Goal: Task Accomplishment & Management: Manage account settings

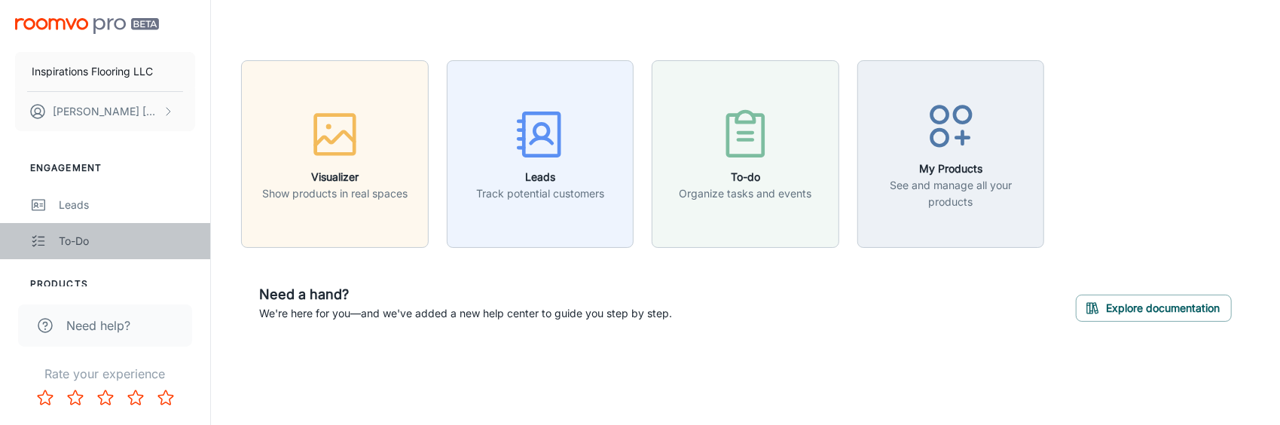
click at [84, 237] on div "To-do" at bounding box center [127, 241] width 136 height 17
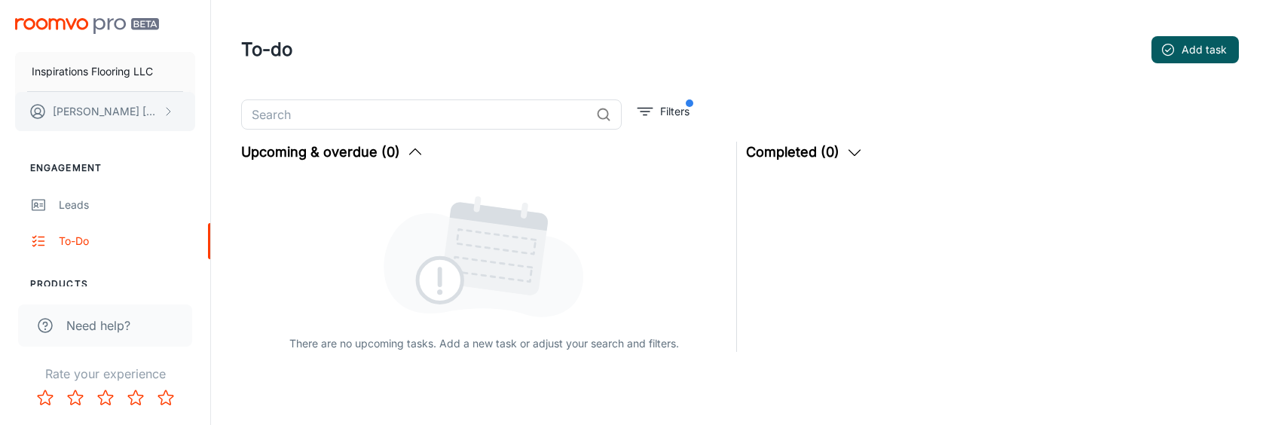
click at [105, 112] on p "[PERSON_NAME]" at bounding box center [106, 111] width 106 height 17
click at [588, 234] on div at bounding box center [640, 212] width 1280 height 425
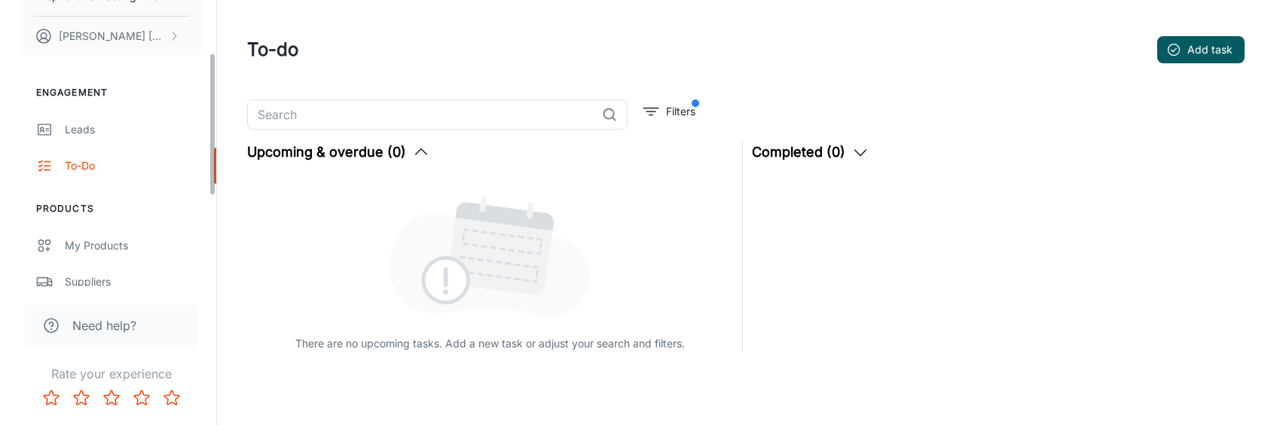
scroll to position [151, 0]
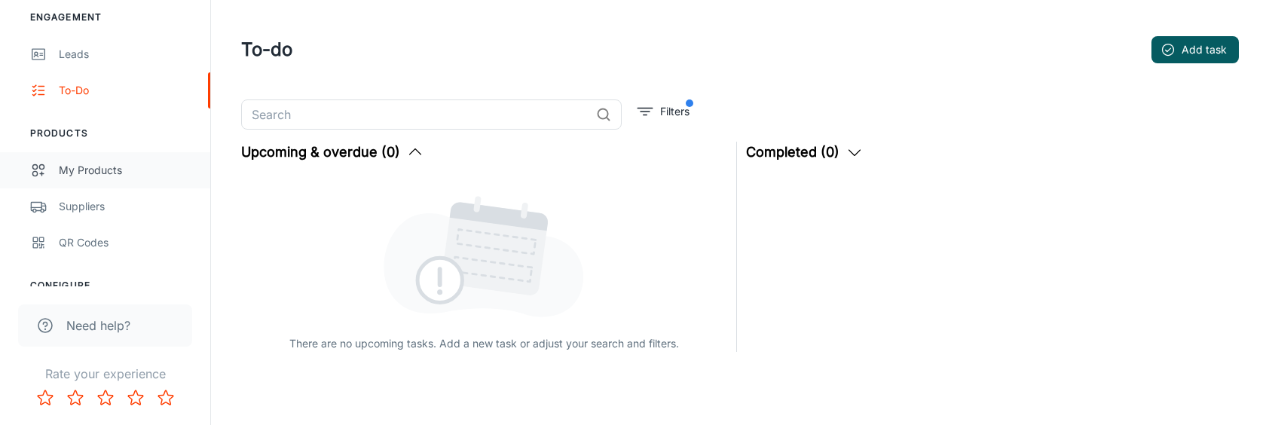
click at [108, 169] on div "My Products" at bounding box center [127, 170] width 136 height 17
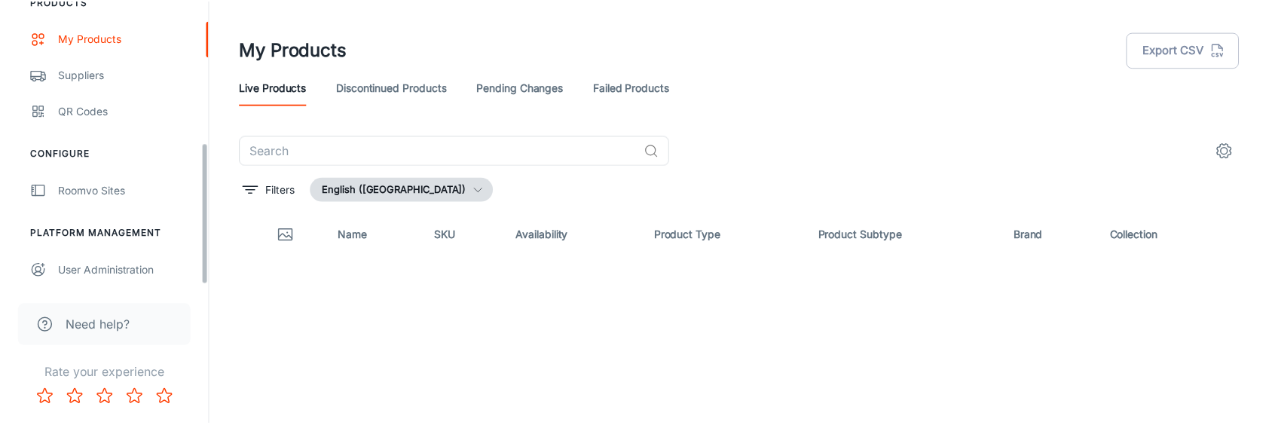
scroll to position [284, 0]
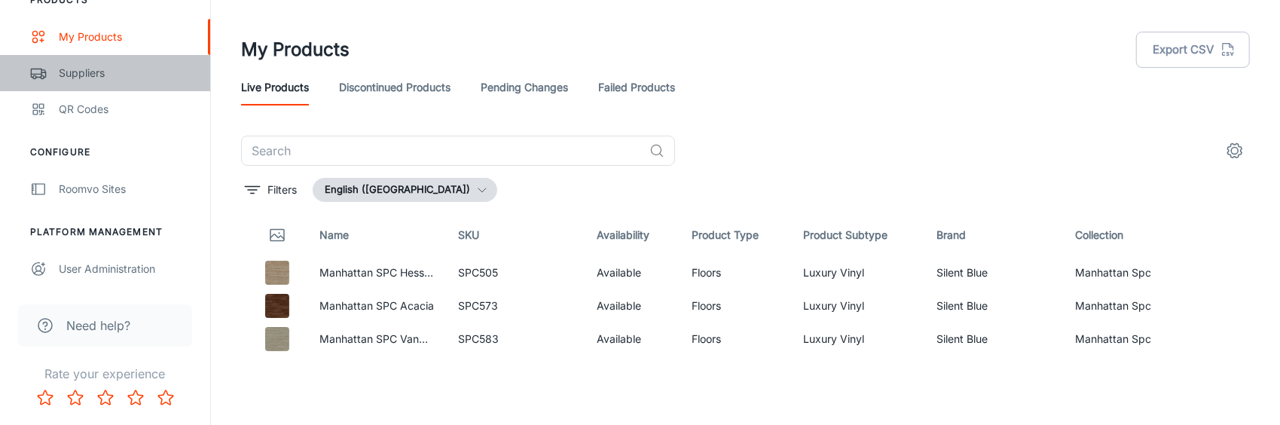
click at [84, 75] on div "Suppliers" at bounding box center [127, 73] width 136 height 17
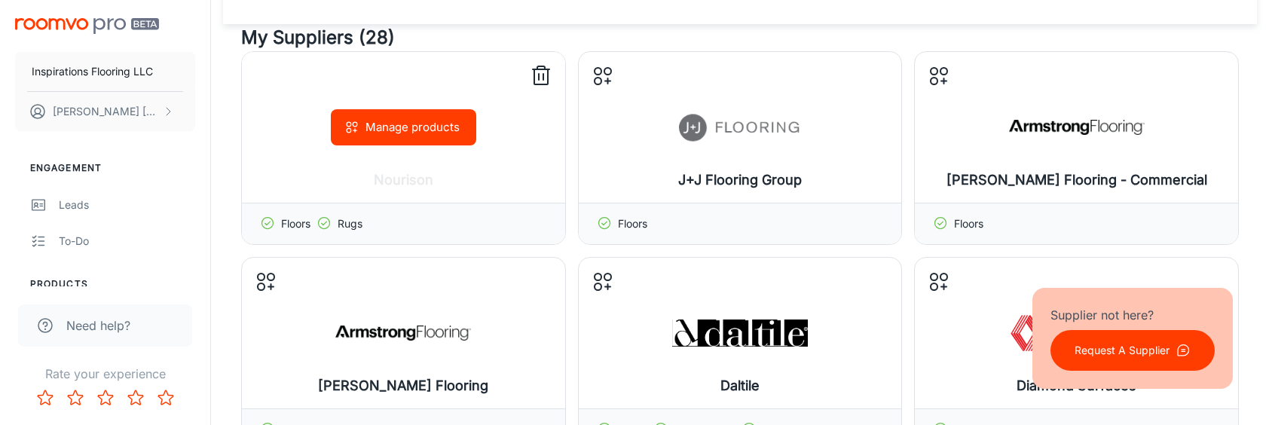
scroll to position [151, 0]
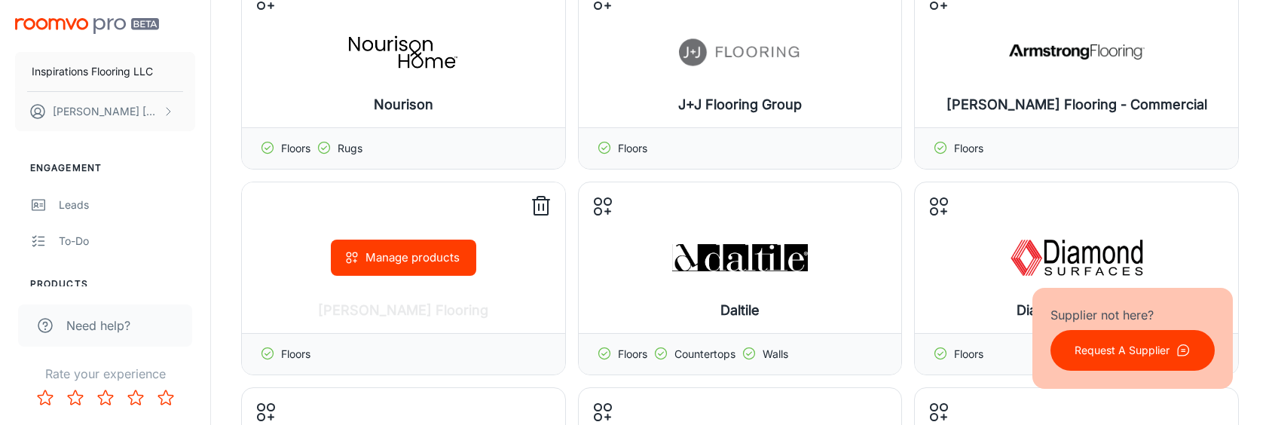
click at [542, 200] on icon at bounding box center [541, 206] width 24 height 24
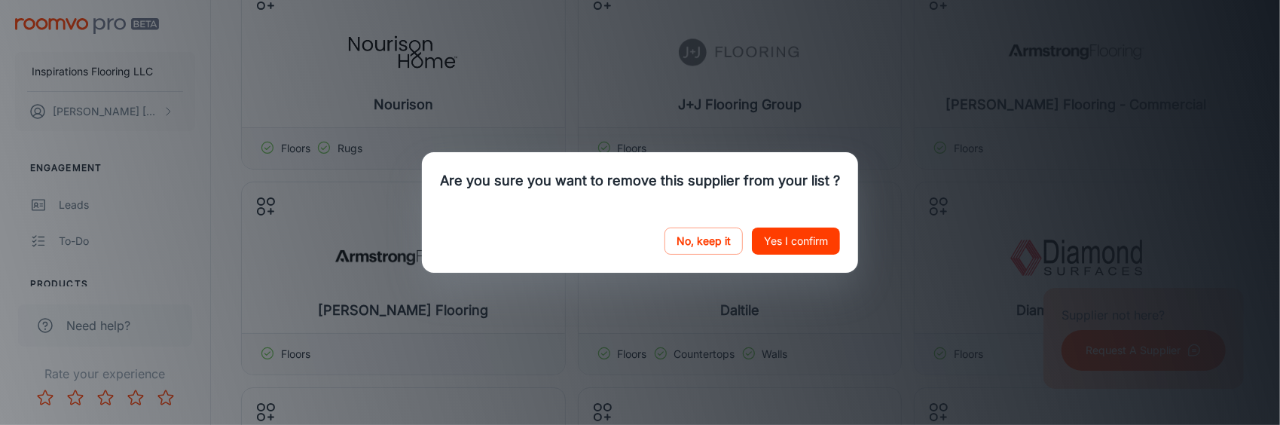
click at [771, 237] on button "Yes I confirm" at bounding box center [796, 241] width 88 height 27
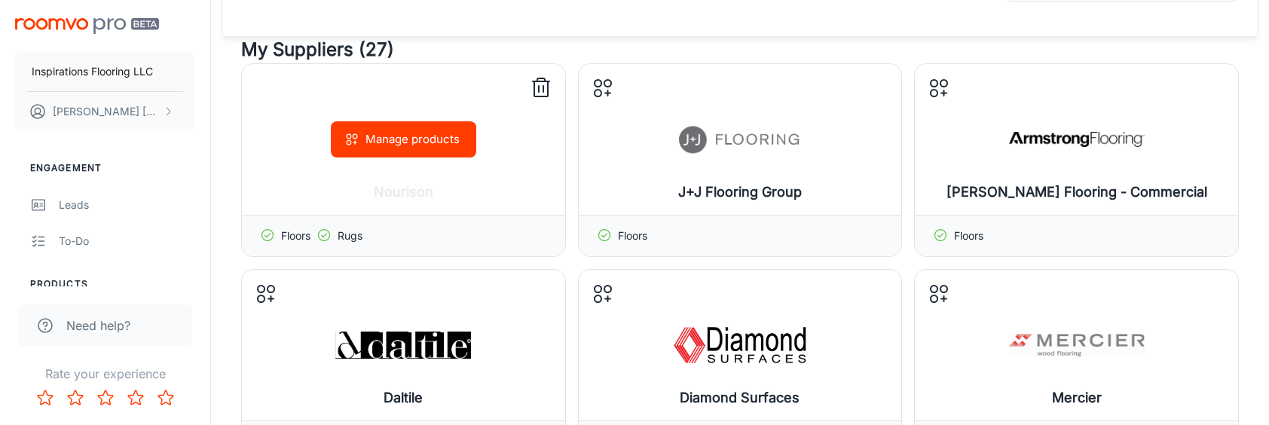
scroll to position [75, 0]
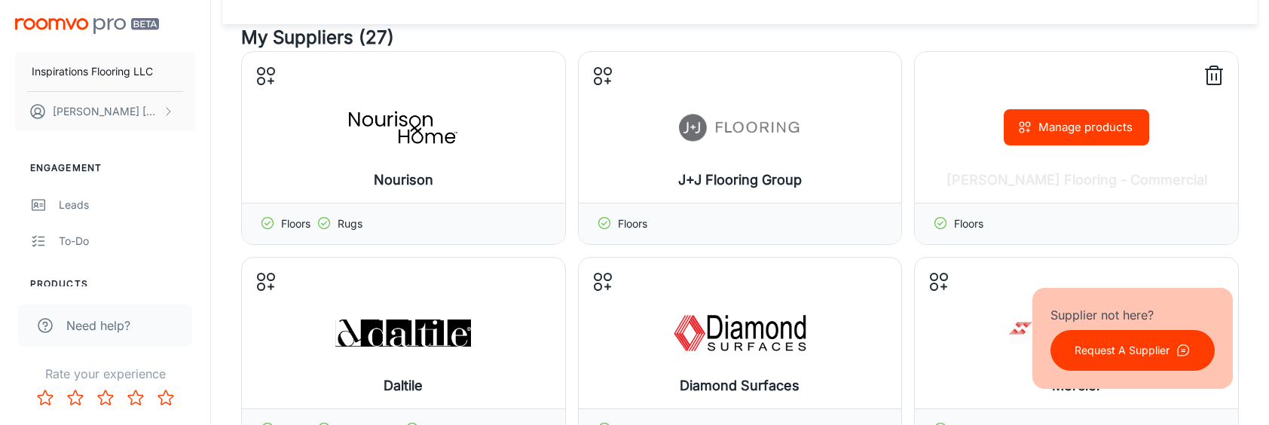
click at [1211, 70] on icon at bounding box center [1214, 76] width 24 height 24
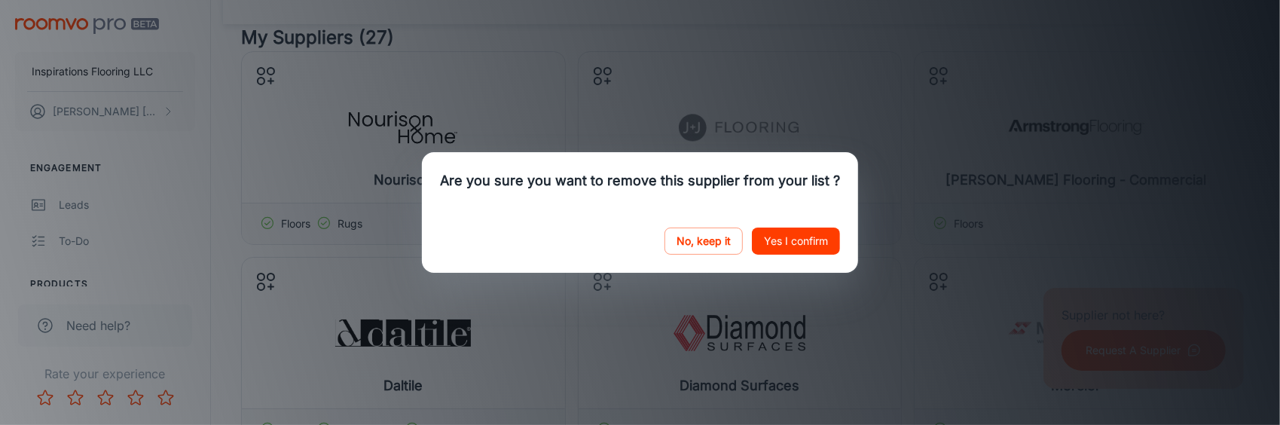
click at [763, 237] on button "Yes I confirm" at bounding box center [796, 241] width 88 height 27
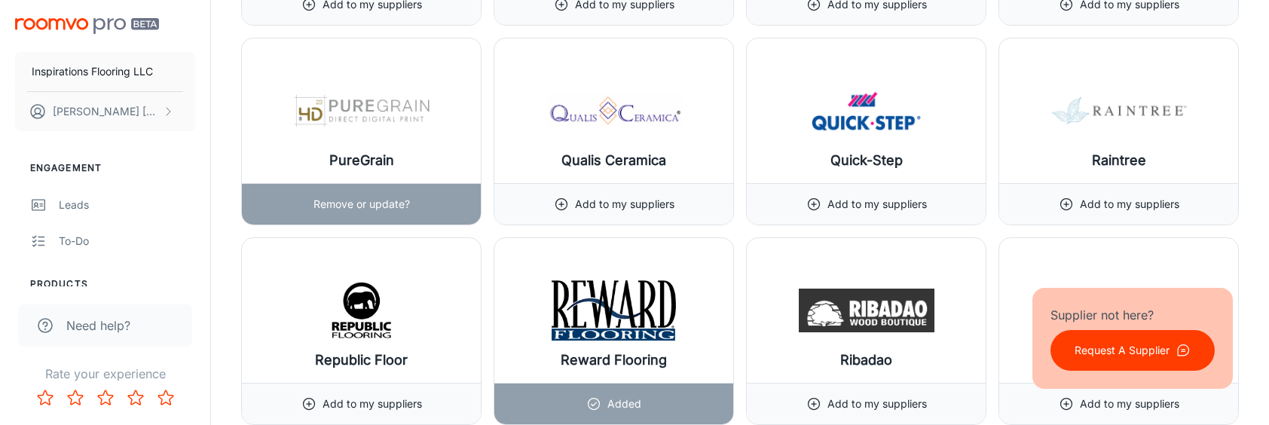
scroll to position [14993, 0]
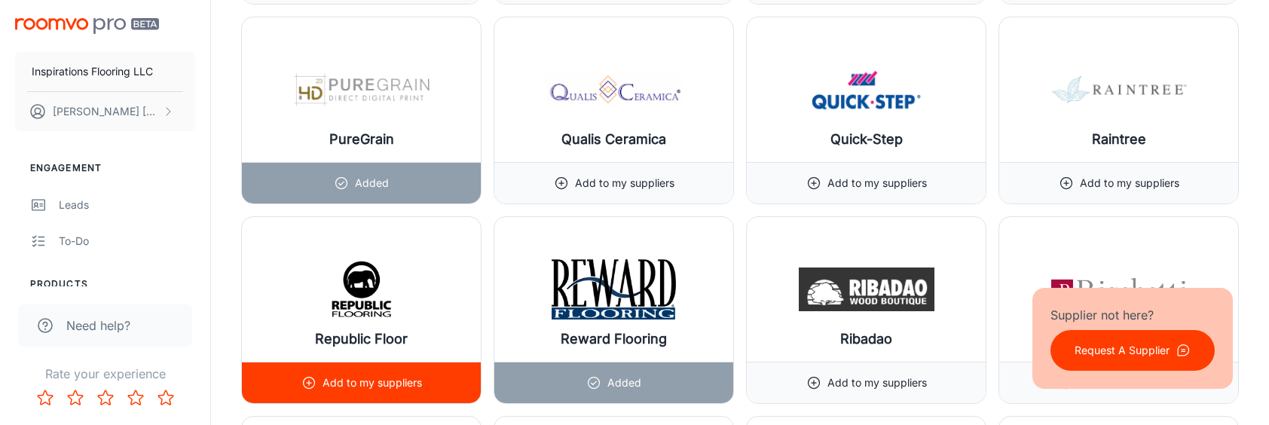
click at [414, 362] on div "Add to my suppliers" at bounding box center [361, 382] width 121 height 41
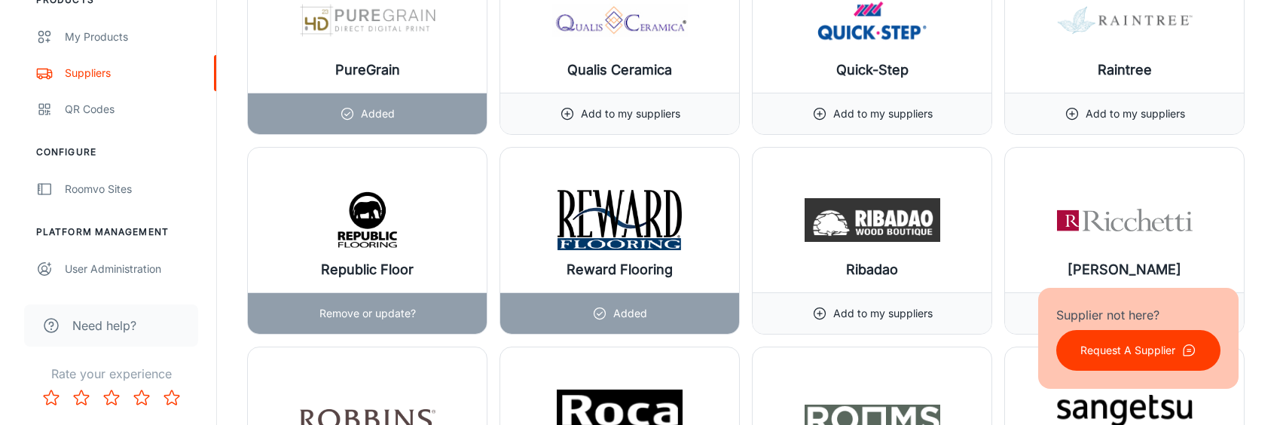
scroll to position [15068, 0]
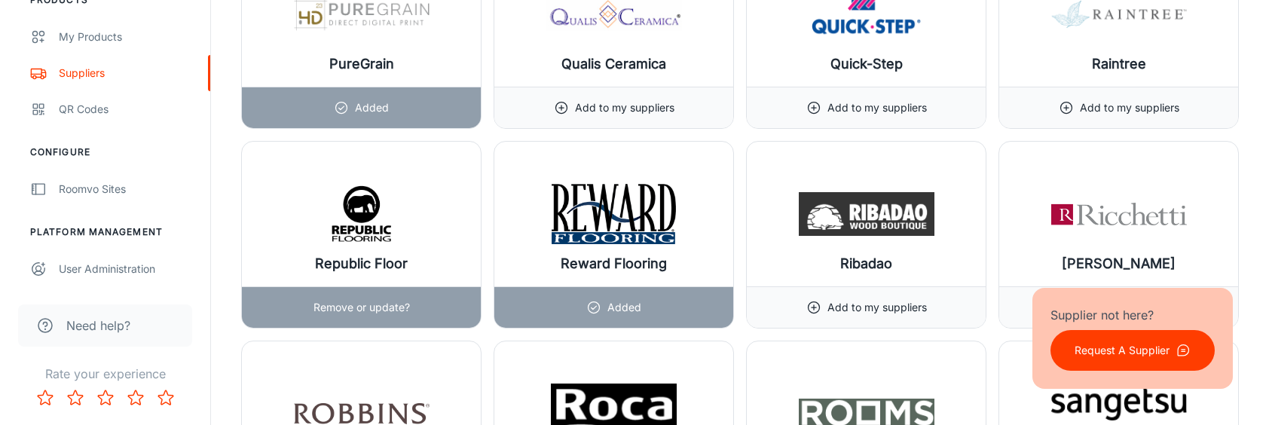
click at [388, 184] on img at bounding box center [362, 214] width 136 height 60
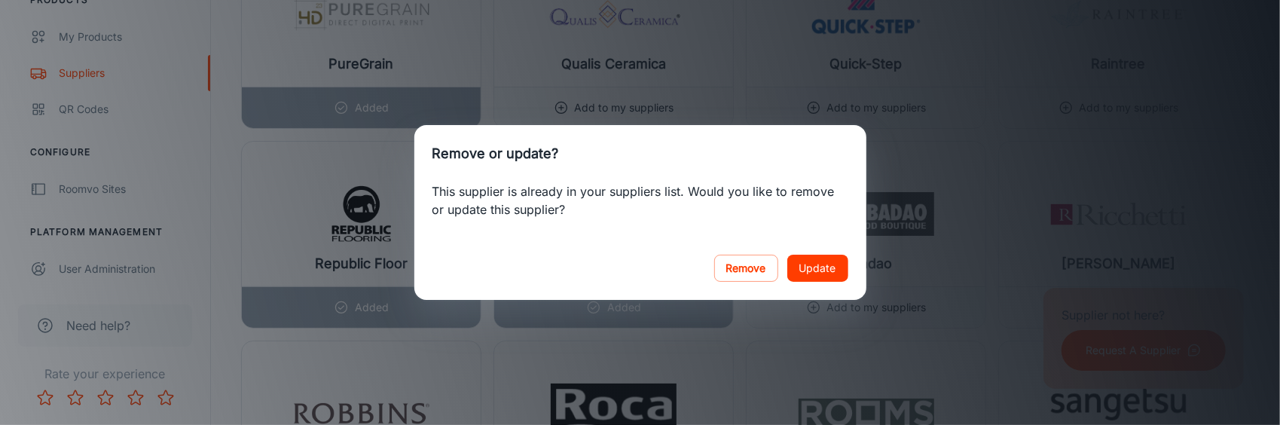
click at [818, 266] on button "Update" at bounding box center [817, 268] width 61 height 27
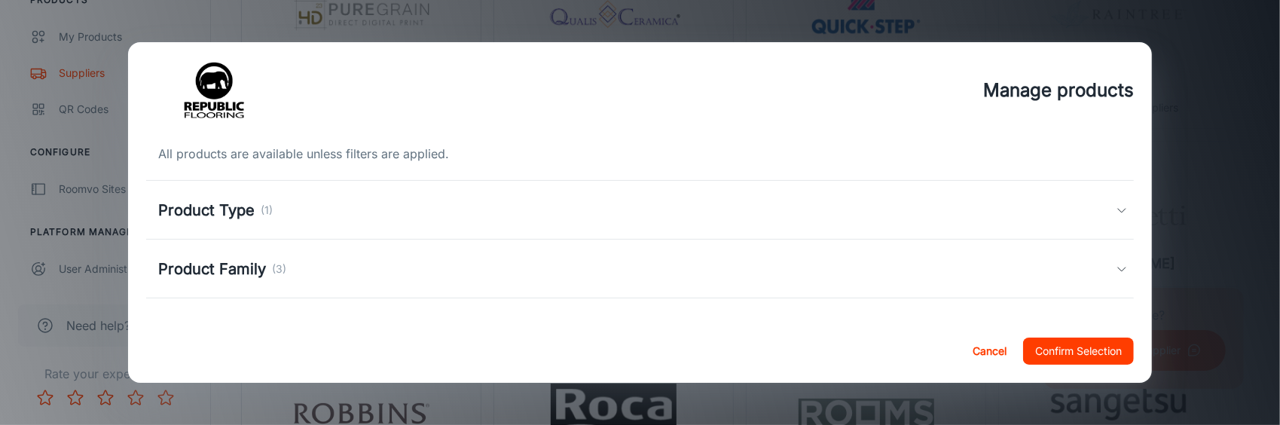
click at [1116, 211] on icon at bounding box center [1122, 210] width 12 height 12
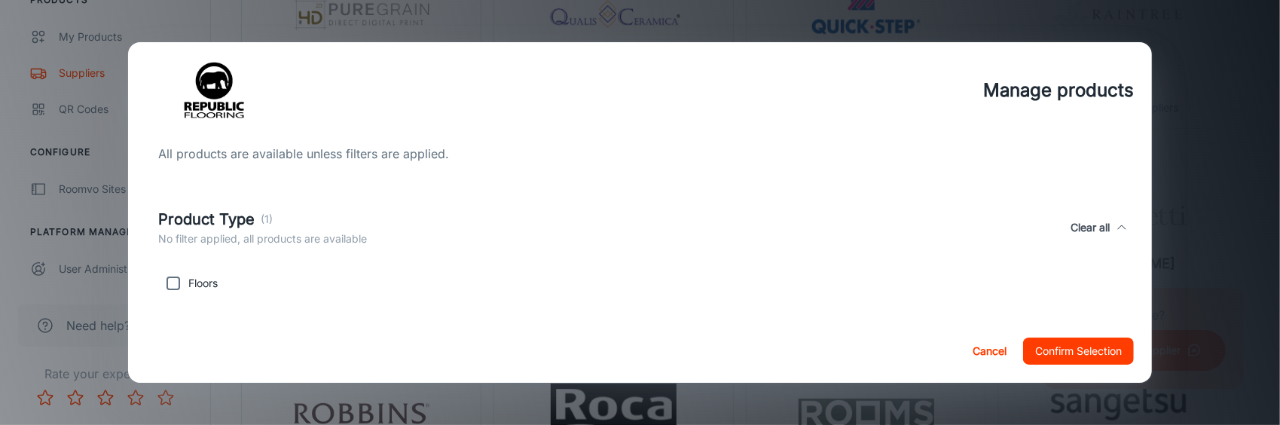
click at [178, 282] on input "checkbox" at bounding box center [173, 283] width 30 height 30
checkbox input "true"
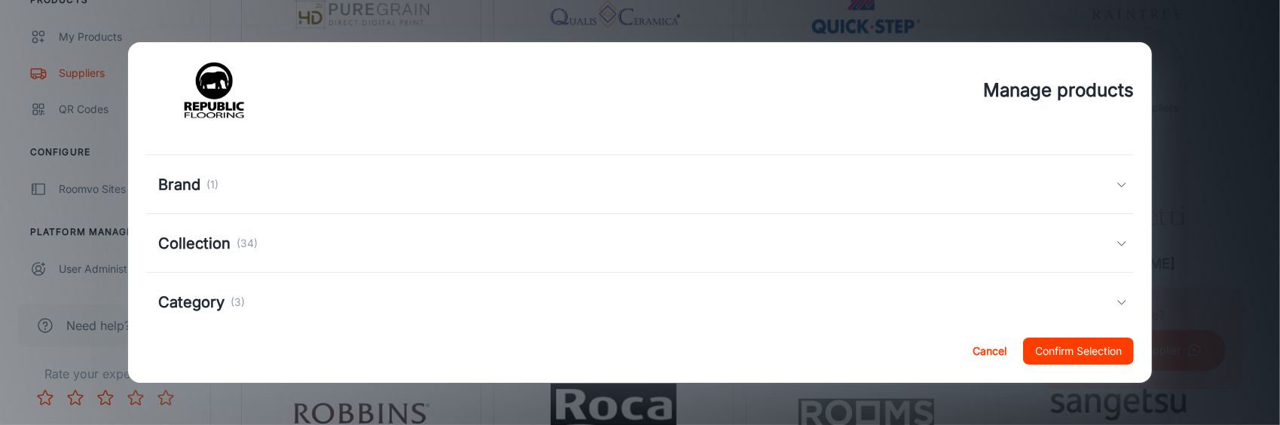
scroll to position [151, 0]
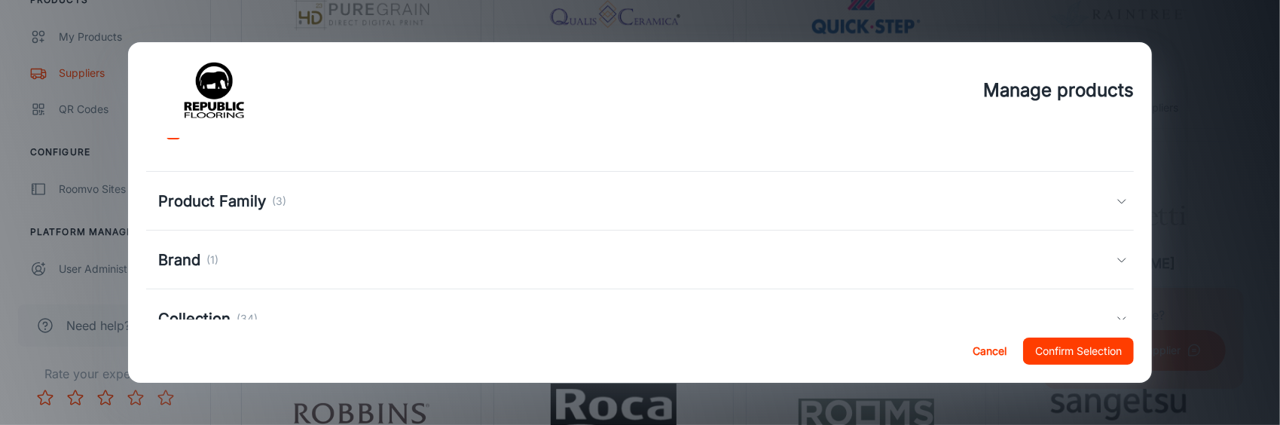
click at [1116, 197] on icon at bounding box center [1122, 201] width 12 height 12
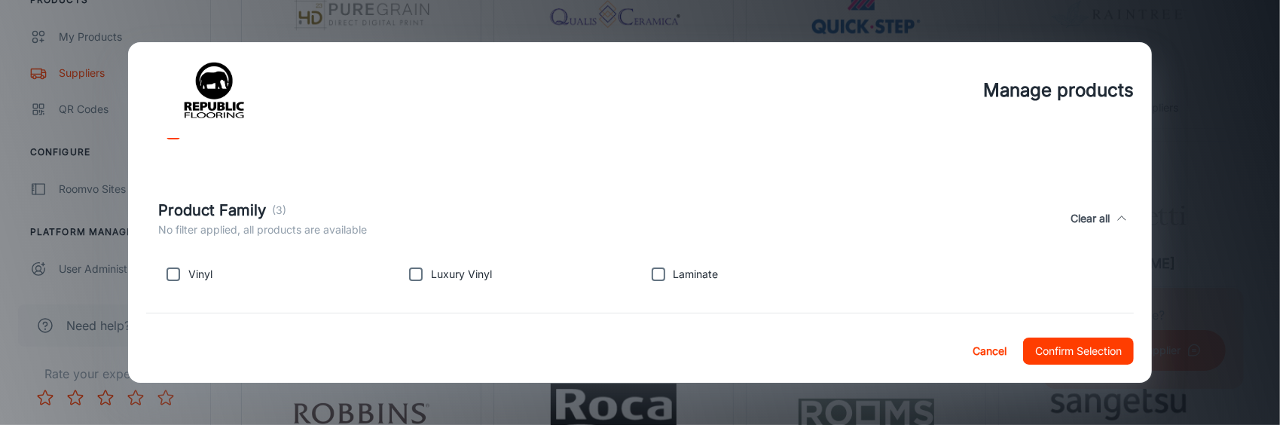
click at [173, 269] on input "checkbox" at bounding box center [173, 274] width 30 height 30
checkbox input "true"
click at [414, 273] on input "checkbox" at bounding box center [416, 274] width 30 height 30
checkbox input "true"
click at [654, 276] on input "checkbox" at bounding box center [658, 274] width 30 height 30
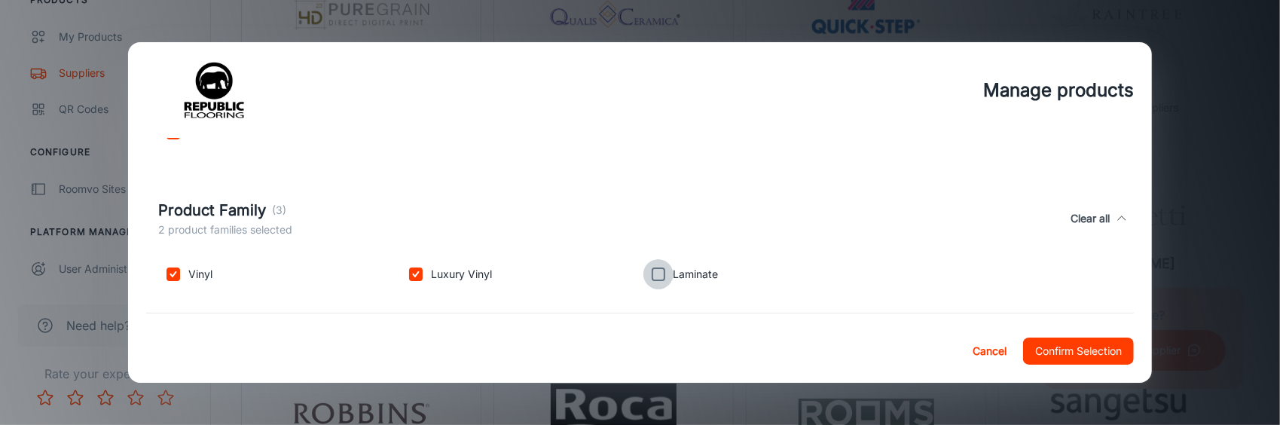
checkbox input "true"
click at [1062, 352] on button "Confirm Selection" at bounding box center [1078, 351] width 111 height 27
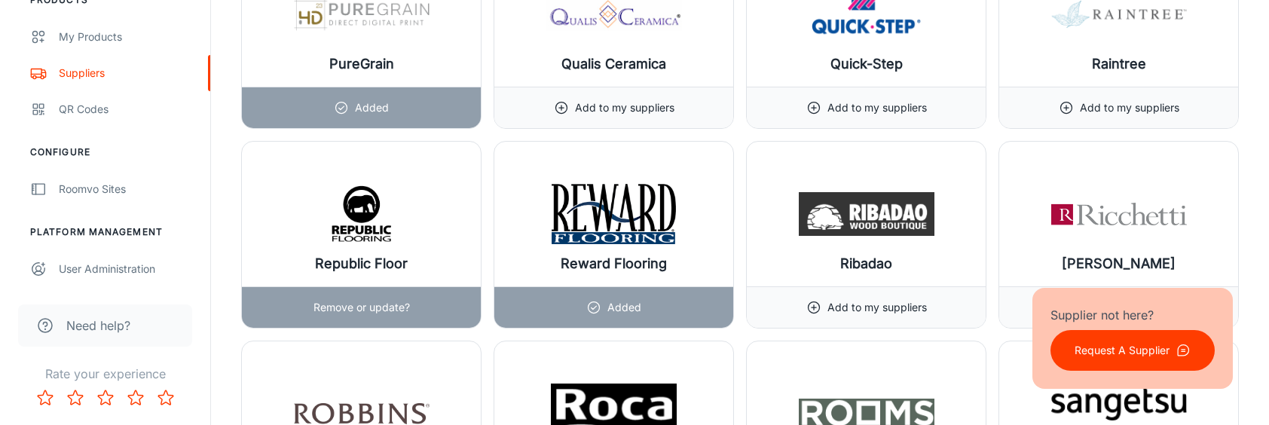
click at [396, 184] on img at bounding box center [362, 214] width 136 height 60
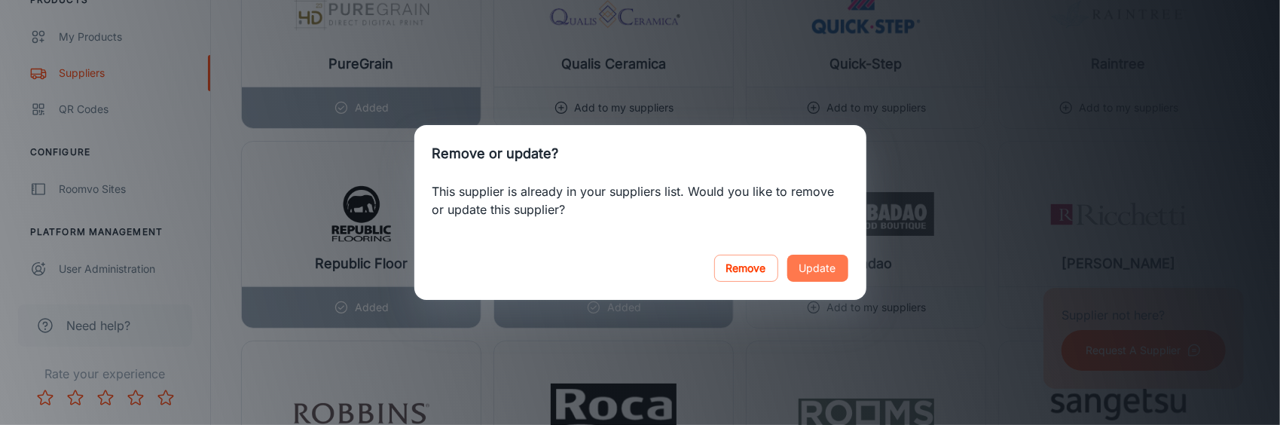
click at [843, 271] on button "Update" at bounding box center [817, 268] width 61 height 27
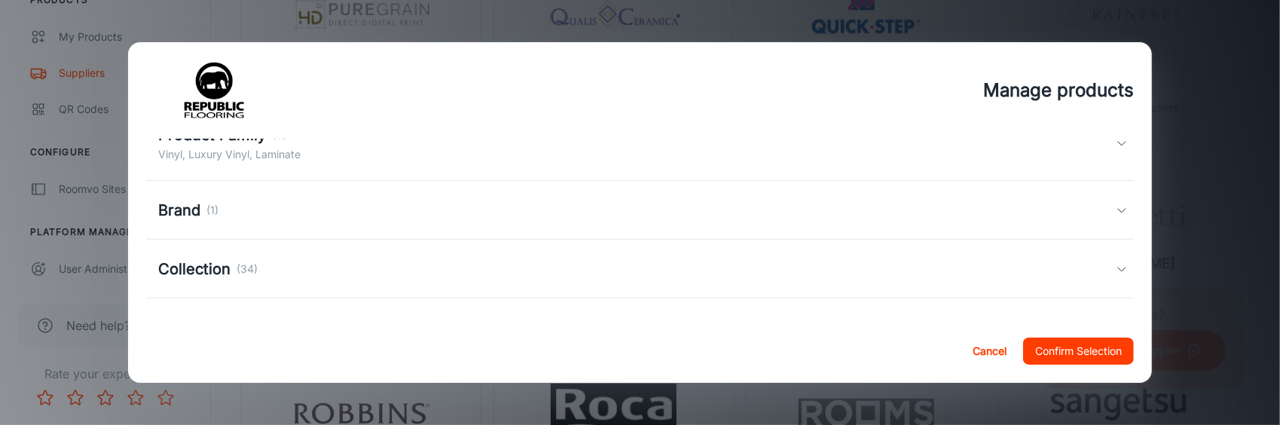
click at [1103, 212] on div "Brand (1)" at bounding box center [637, 210] width 958 height 23
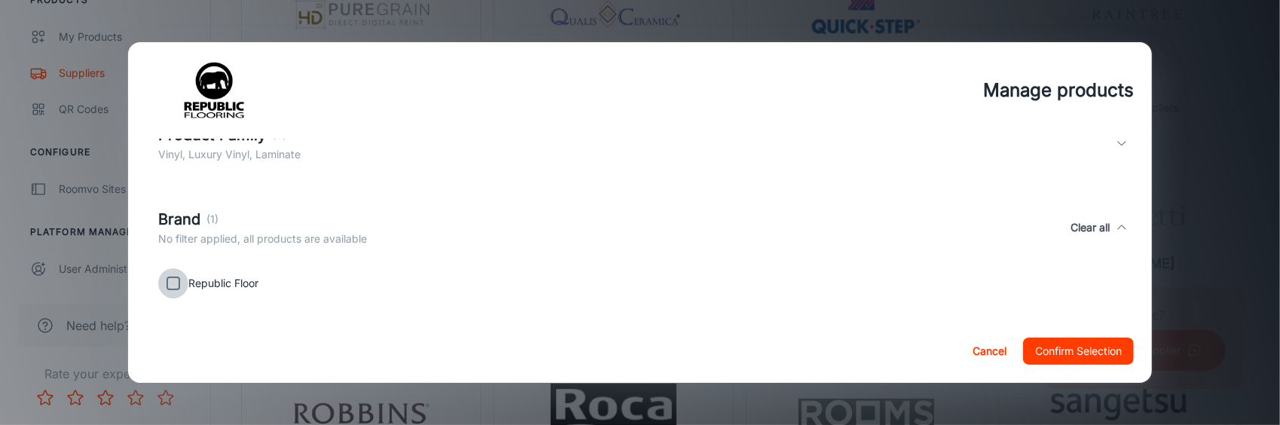
click at [174, 280] on input "checkbox" at bounding box center [173, 283] width 30 height 30
checkbox input "true"
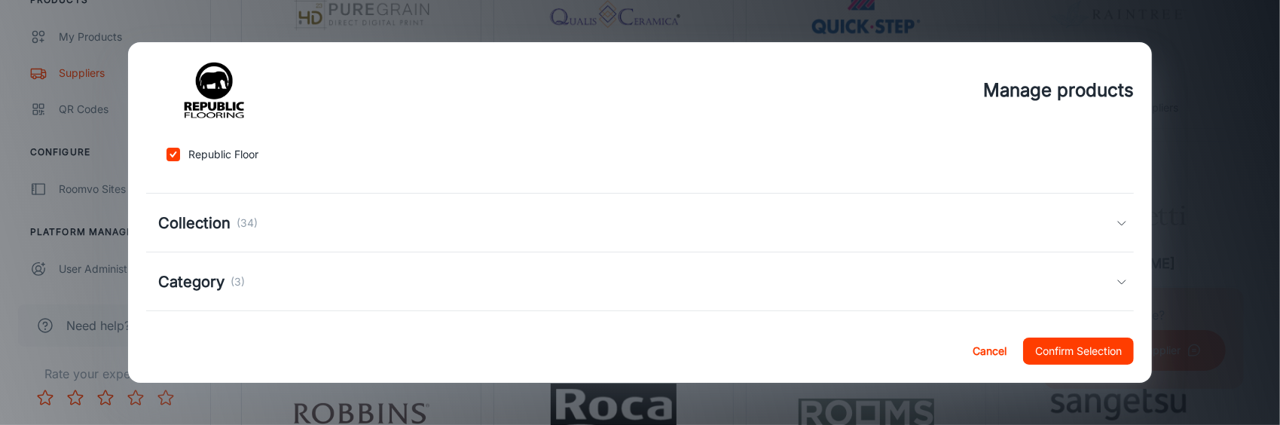
scroll to position [301, 0]
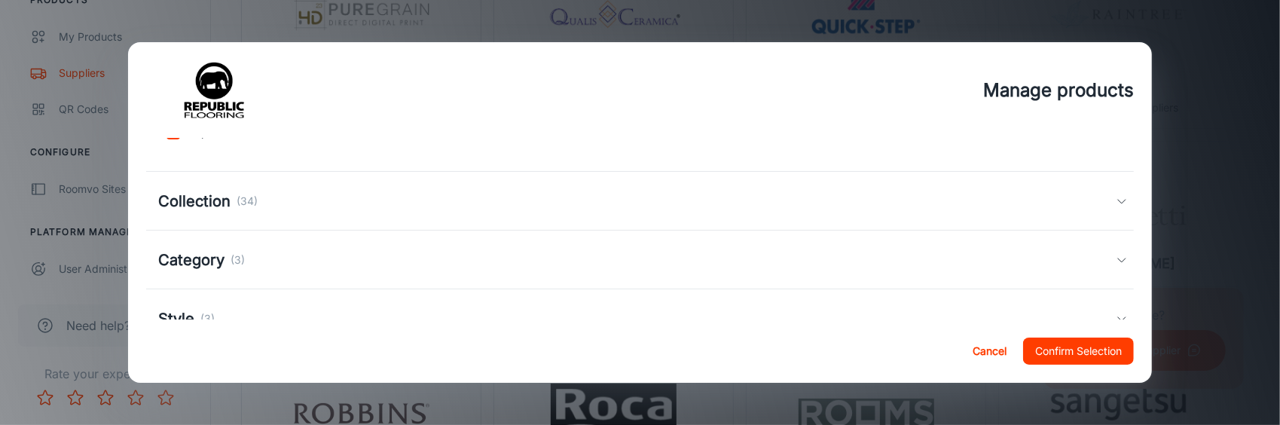
click at [603, 194] on div "Collection (34)" at bounding box center [637, 201] width 958 height 23
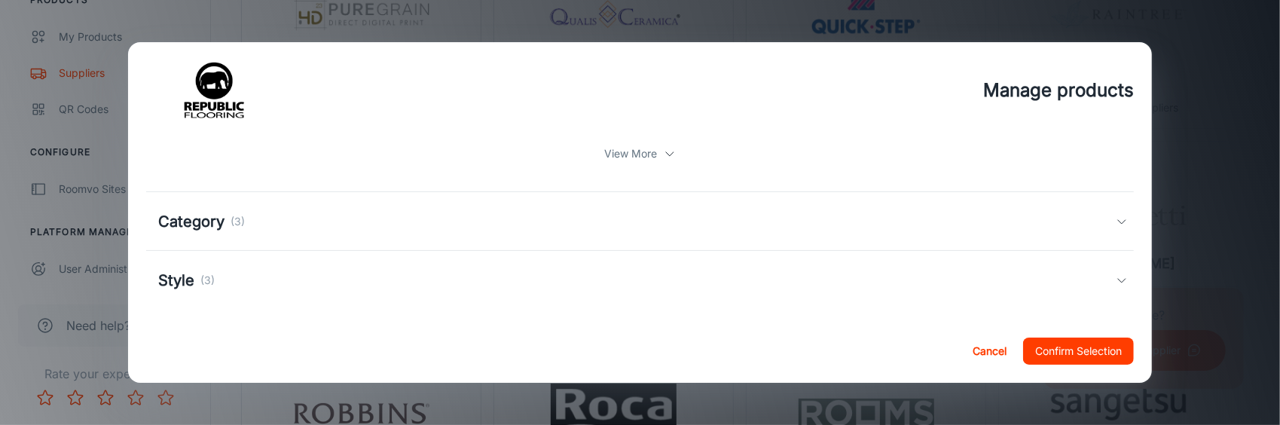
scroll to position [538, 0]
click at [597, 207] on div "Category (3)" at bounding box center [637, 213] width 958 height 23
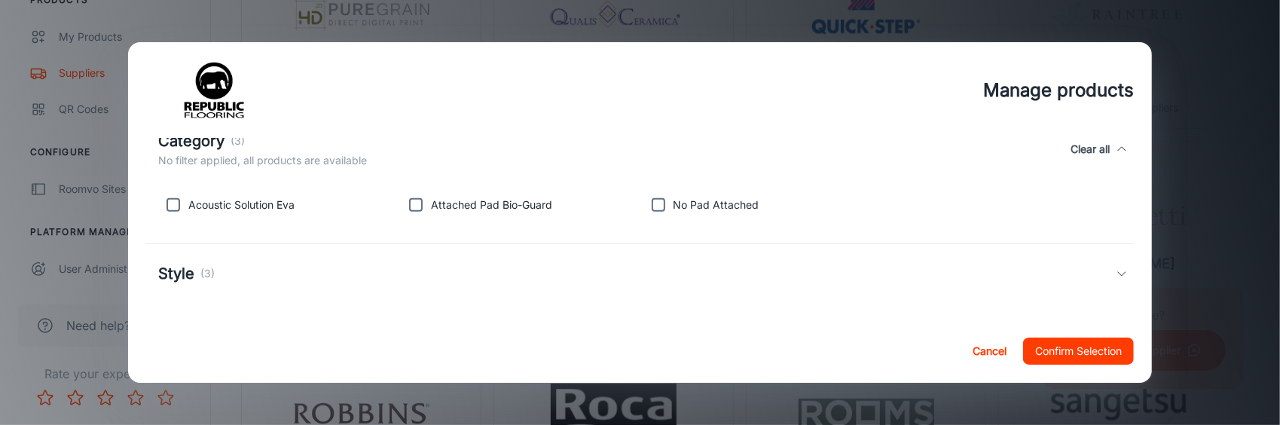
scroll to position [621, 0]
click at [580, 265] on div "Style (3)" at bounding box center [637, 272] width 958 height 23
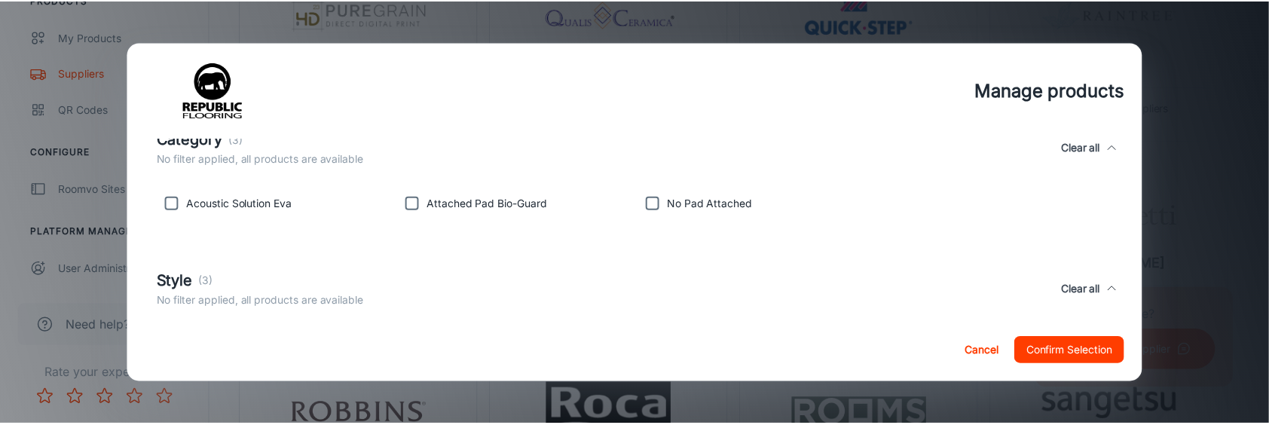
scroll to position [692, 0]
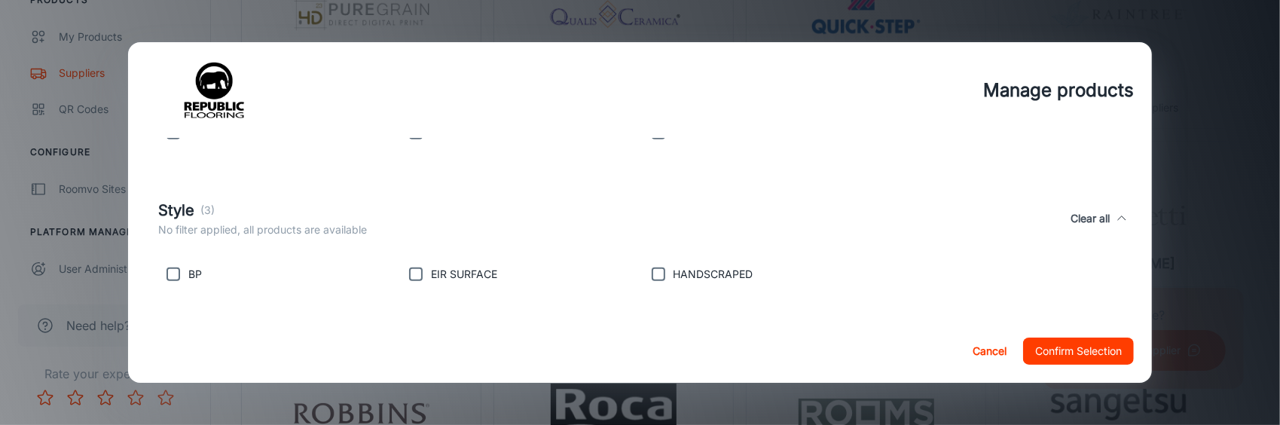
click at [1081, 347] on button "Confirm Selection" at bounding box center [1078, 351] width 111 height 27
